Goal: Check status: Check status

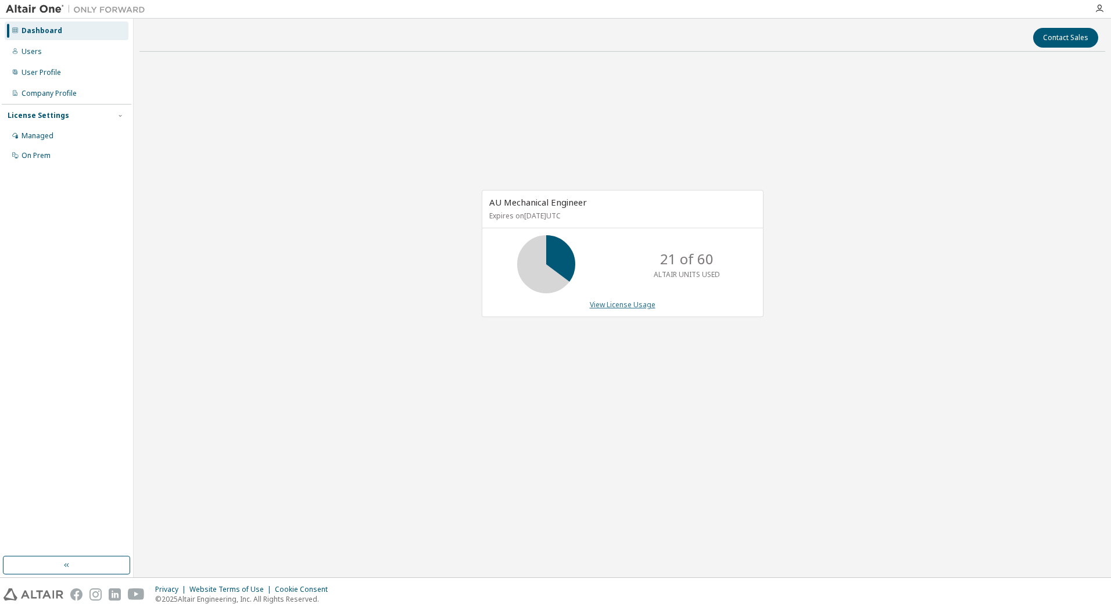
click at [618, 306] on link "View License Usage" at bounding box center [623, 305] width 66 height 10
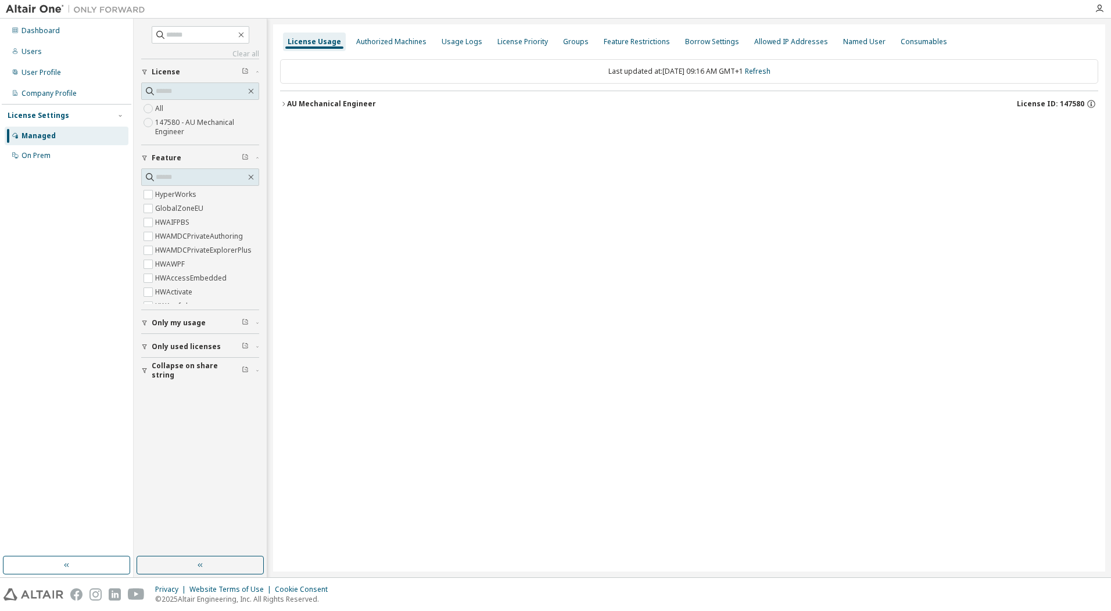
click at [331, 102] on div "AU Mechanical Engineer" at bounding box center [331, 103] width 89 height 9
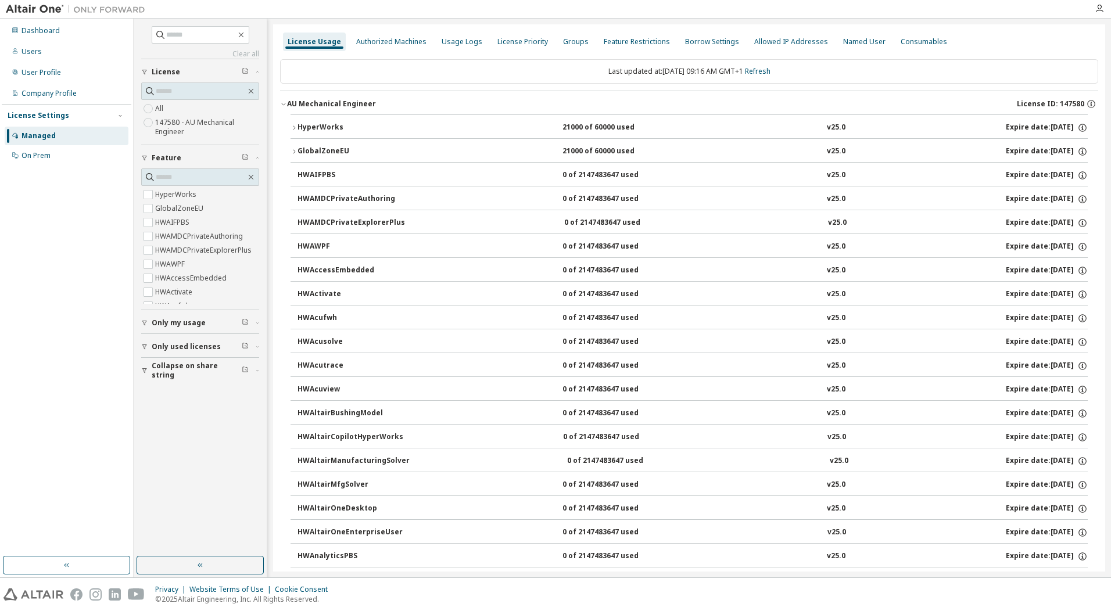
click at [325, 121] on button "HyperWorks 21000 of 60000 used v25.0 Expire date: 2026-07-28" at bounding box center [689, 128] width 797 height 26
